Goal: Task Accomplishment & Management: Manage account settings

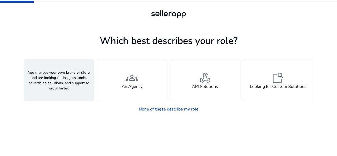
click at [75, 85] on div "person A Seller" at bounding box center [59, 80] width 70 height 42
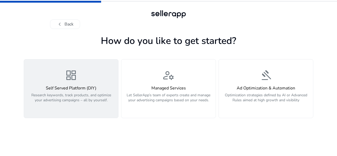
click at [90, 97] on p "Research keywords, track products, and optimize your advertising campaigns – al…" at bounding box center [71, 101] width 88 height 16
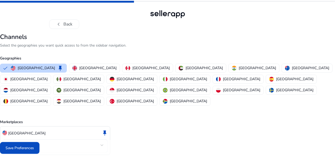
click at [101, 142] on mat-select-trigger "Amazon" at bounding box center [54, 145] width 94 height 6
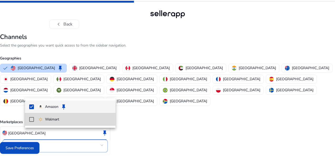
click at [65, 118] on span "Walmart" at bounding box center [74, 120] width 73 height 6
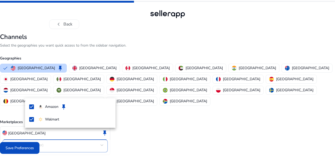
click at [42, 148] on div at bounding box center [167, 78] width 335 height 156
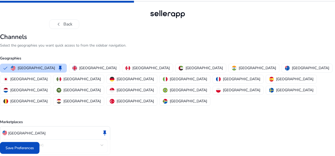
click at [34, 148] on span "Save Preferences" at bounding box center [20, 148] width 28 height 6
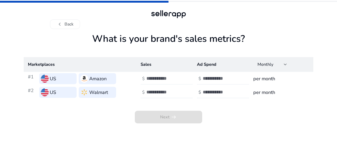
click at [165, 77] on input "number" at bounding box center [164, 79] width 36 height 6
type input "*"
click at [215, 78] on input "number" at bounding box center [221, 79] width 36 height 6
click at [180, 93] on input "**" at bounding box center [164, 92] width 36 height 6
click at [180, 93] on input "***" at bounding box center [164, 92] width 36 height 6
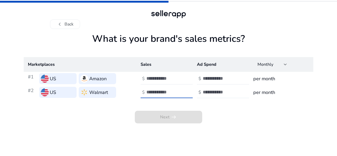
click at [180, 91] on input "*" at bounding box center [164, 92] width 36 height 6
type input "*"
click at [180, 91] on input "*" at bounding box center [164, 92] width 36 height 6
click at [212, 81] on div at bounding box center [226, 79] width 47 height 12
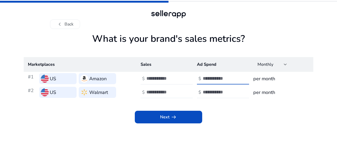
type input "*"
click at [213, 88] on div at bounding box center [226, 93] width 47 height 12
type input "*"
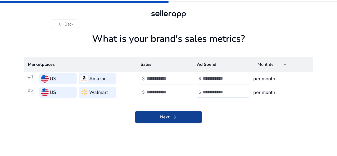
click at [171, 122] on span at bounding box center [168, 117] width 67 height 13
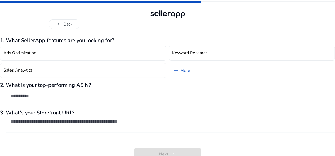
click at [66, 121] on textarea at bounding box center [171, 125] width 320 height 12
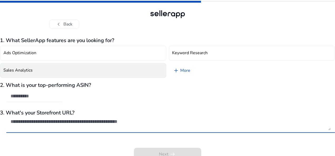
click at [96, 73] on button "Sales Analytics" at bounding box center [83, 70] width 166 height 15
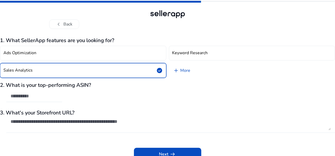
scroll to position [4, 0]
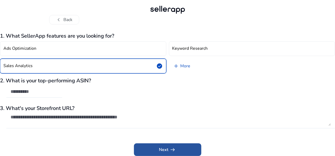
click at [169, 150] on app-icon "arrow_right_alt" at bounding box center [172, 150] width 7 height 6
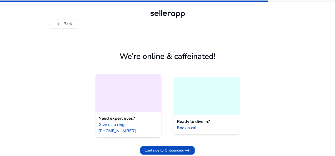
scroll to position [0, 0]
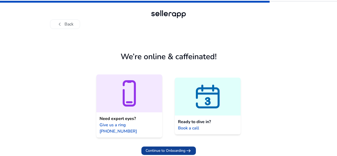
click at [163, 148] on span "Continue to Onboarding" at bounding box center [166, 151] width 40 height 6
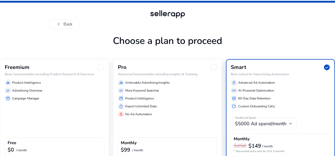
scroll to position [28, 0]
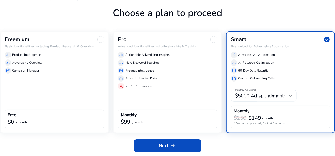
click at [152, 119] on div "$99 / month" at bounding box center [168, 122] width 94 height 7
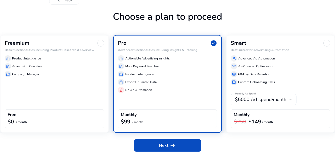
scroll to position [24, 0]
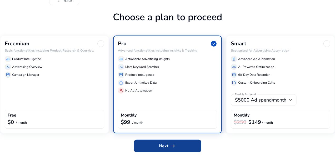
click at [152, 150] on span at bounding box center [167, 146] width 67 height 13
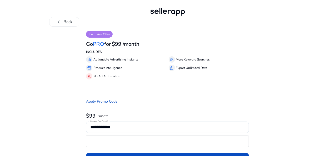
scroll to position [0, 0]
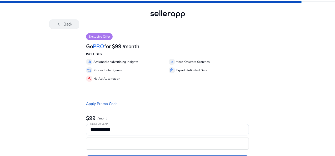
click at [69, 22] on button "chevron_left Back" at bounding box center [64, 23] width 30 height 9
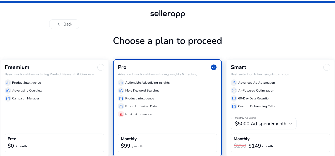
click at [74, 94] on div "manage_search Advertising Overview" at bounding box center [54, 90] width 99 height 6
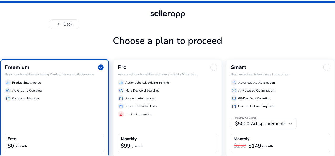
scroll to position [24, 0]
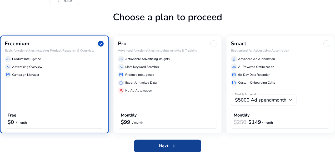
click at [168, 149] on span at bounding box center [167, 146] width 67 height 13
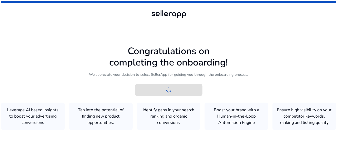
scroll to position [0, 0]
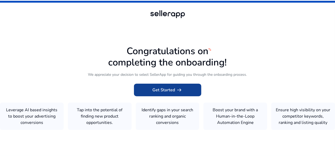
click at [175, 87] on app-icon "arrow_right_alt" at bounding box center [178, 90] width 7 height 6
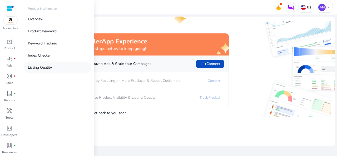
click at [37, 67] on p "Listing Quality" at bounding box center [40, 68] width 24 height 6
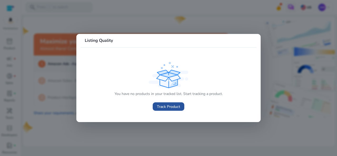
click at [165, 103] on span at bounding box center [169, 106] width 32 height 13
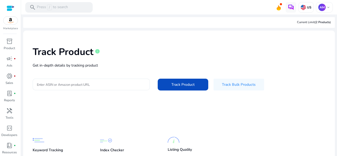
click at [117, 83] on input "Enter ASIN or Amazon product URL" at bounding box center [91, 85] width 109 height 6
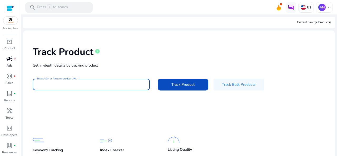
paste input "**********"
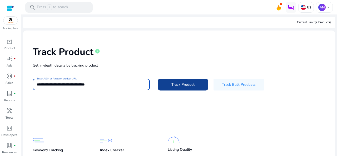
type input "**********"
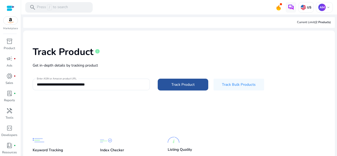
click at [180, 87] on span "Track Product" at bounding box center [182, 85] width 23 height 6
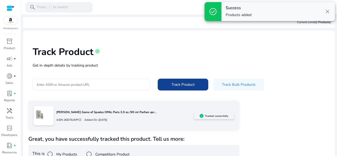
scroll to position [11, 0]
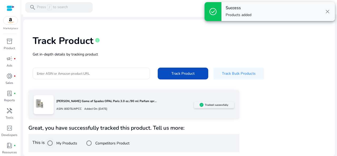
click at [65, 141] on label "My Products" at bounding box center [66, 144] width 22 height 6
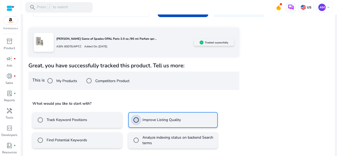
scroll to position [97, 0]
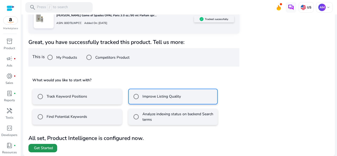
click at [45, 149] on span "Get Started" at bounding box center [43, 148] width 19 height 5
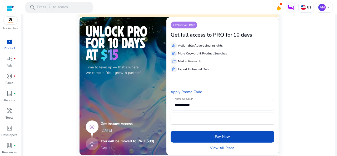
scroll to position [110, 0]
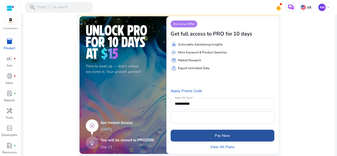
click at [239, 132] on span "submit" at bounding box center [223, 135] width 104 height 13
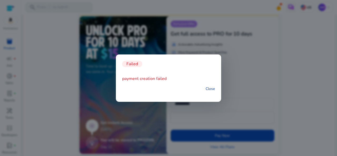
click at [211, 91] on link "Close" at bounding box center [210, 89] width 9 height 6
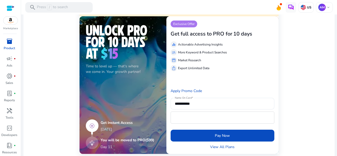
click at [212, 88] on form "Apply Promo Code" at bounding box center [223, 91] width 104 height 6
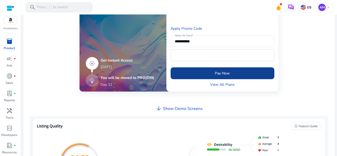
scroll to position [173, 0]
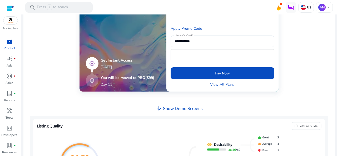
click at [220, 79] on div "View All Plans" at bounding box center [223, 83] width 104 height 8
click at [218, 83] on link "View All Plans" at bounding box center [222, 85] width 24 height 6
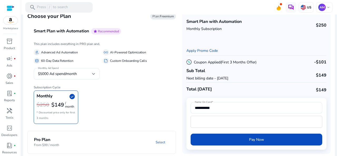
scroll to position [22, 0]
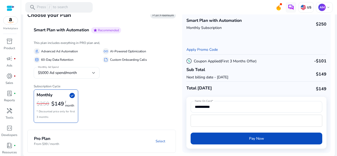
click at [93, 72] on div at bounding box center [93, 73] width 3 height 2
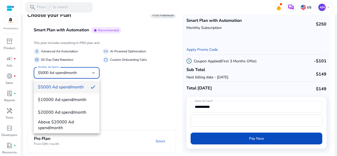
click at [130, 91] on div at bounding box center [168, 78] width 337 height 156
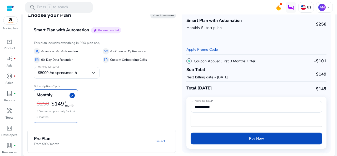
scroll to position [22, 0]
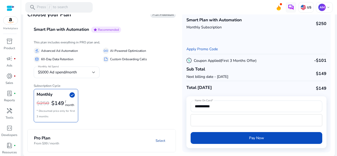
click at [160, 137] on link "Select" at bounding box center [160, 140] width 18 height 9
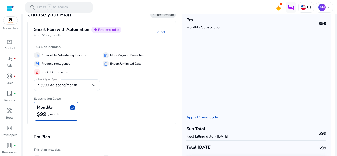
scroll to position [2, 0]
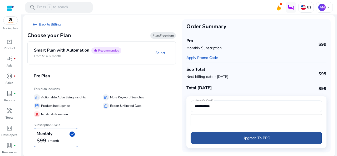
click at [231, 138] on span "submit" at bounding box center [257, 138] width 132 height 13
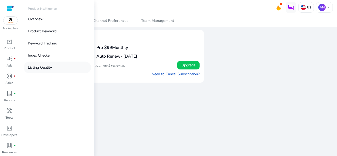
click at [45, 67] on p "Listing Quality" at bounding box center [40, 68] width 24 height 6
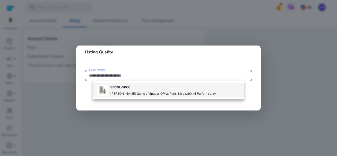
click at [120, 86] on b "B0DTJLWPCC" at bounding box center [120, 87] width 20 height 4
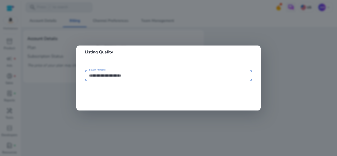
type input "**********"
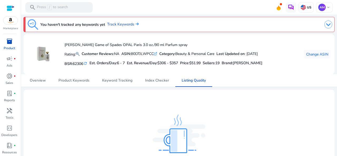
scroll to position [21, 0]
drag, startPoint x: 67, startPoint y: 42, endPoint x: 258, endPoint y: 62, distance: 192.1
click at [258, 62] on div "BSR: 62306 refresh Est. Orders/Day: 6 - 7 Est. Revenue/Day: $306 - $357 Price: …" at bounding box center [163, 63] width 198 height 9
click at [106, 52] on b "Customer Reviews:" at bounding box center [98, 53] width 32 height 5
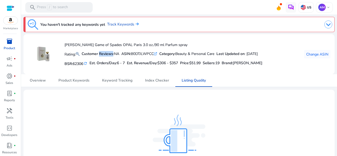
click at [106, 52] on b "Customer Reviews:" at bounding box center [98, 53] width 32 height 5
click at [259, 63] on div "BSR: 62306 refresh Est. Orders/Day: 6 - 7 Est. Revenue/Day: $306 - $357 Price: …" at bounding box center [163, 63] width 198 height 9
click at [310, 54] on span "Change ASIN" at bounding box center [317, 55] width 22 height 6
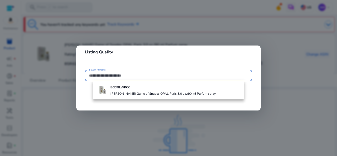
paste input "**********"
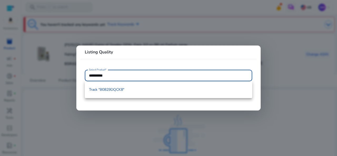
click at [118, 77] on input "**********" at bounding box center [168, 76] width 159 height 6
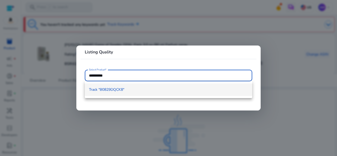
type input "**********"
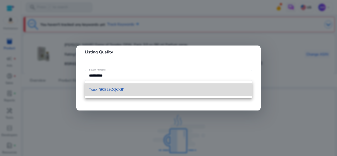
click at [110, 87] on mat-option "Track "B0829DQCK8"" at bounding box center [168, 89] width 167 height 13
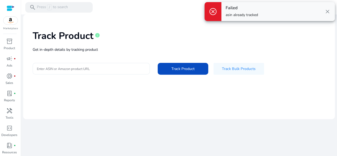
click at [133, 72] on div at bounding box center [91, 69] width 109 height 12
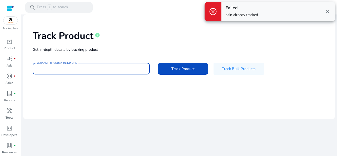
paste input "**********"
type input "**********"
click at [328, 12] on span "close" at bounding box center [327, 11] width 6 height 6
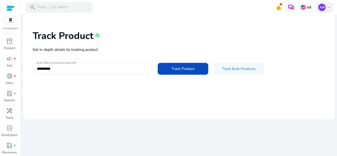
click at [324, 9] on p "AM" at bounding box center [321, 7] width 7 height 7
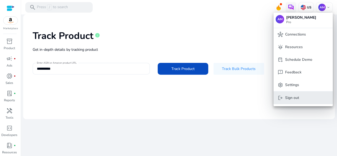
click at [297, 93] on button "logout Sign out" at bounding box center [302, 98] width 59 height 13
